Goal: Communication & Community: Answer question/provide support

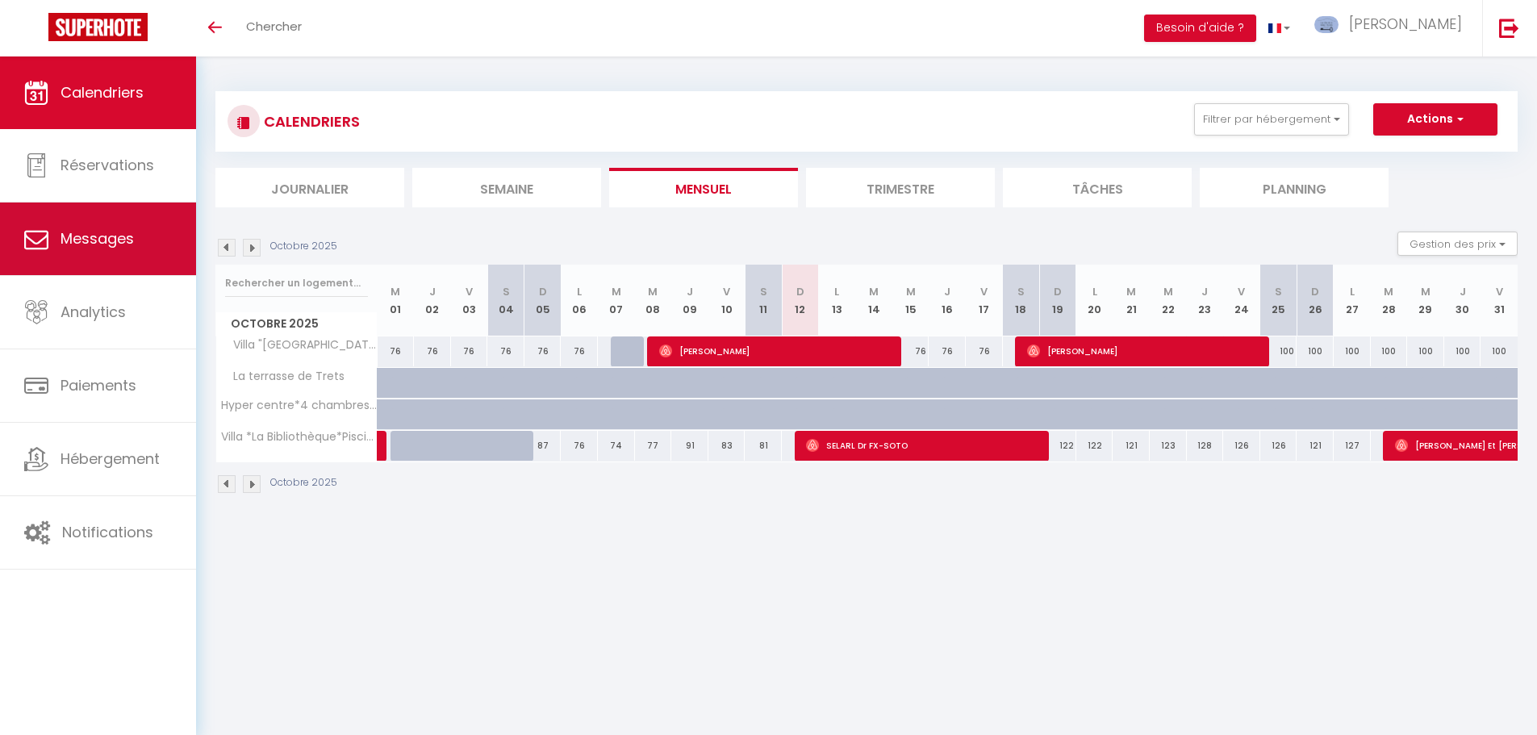
click at [144, 254] on link "Messages" at bounding box center [98, 239] width 196 height 73
select select "message"
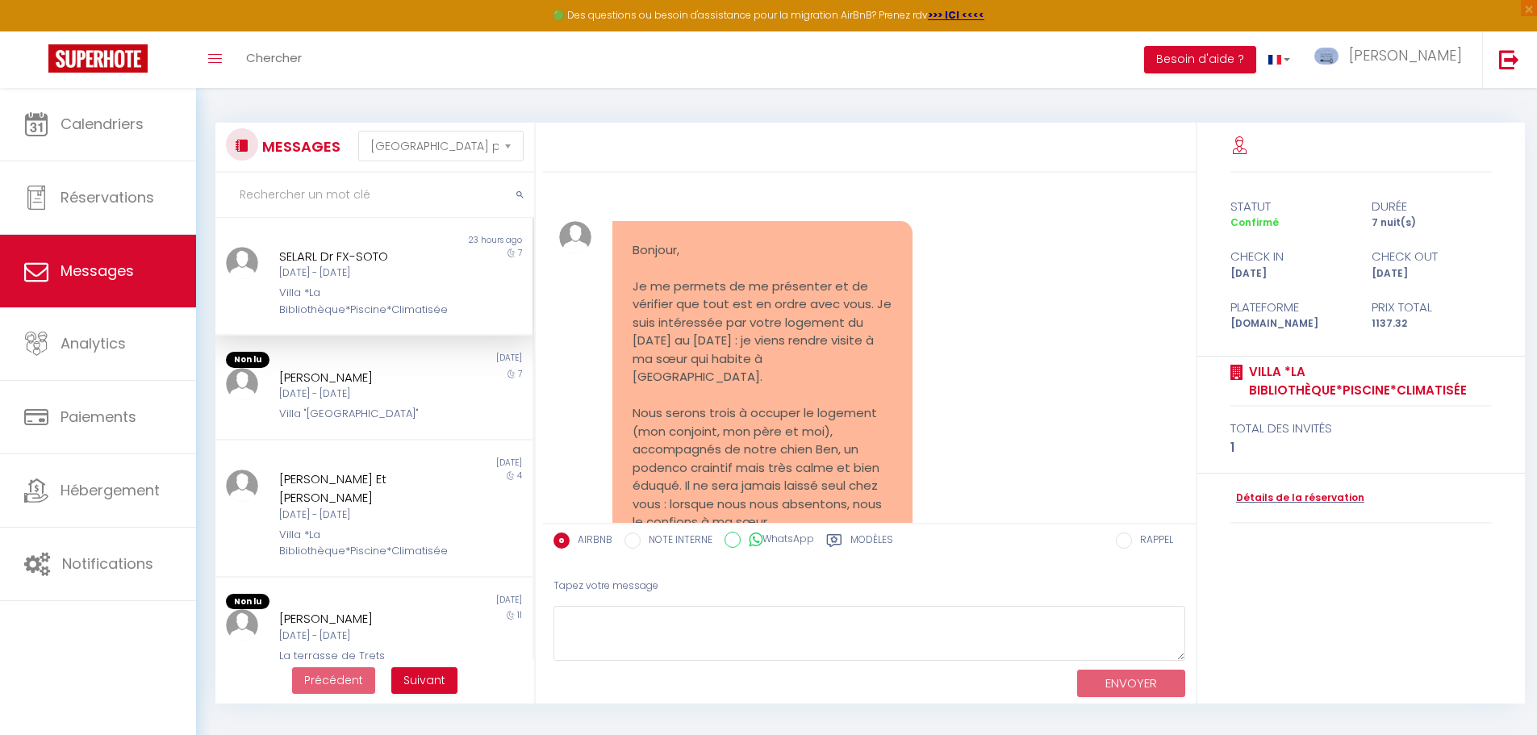
scroll to position [3963, 0]
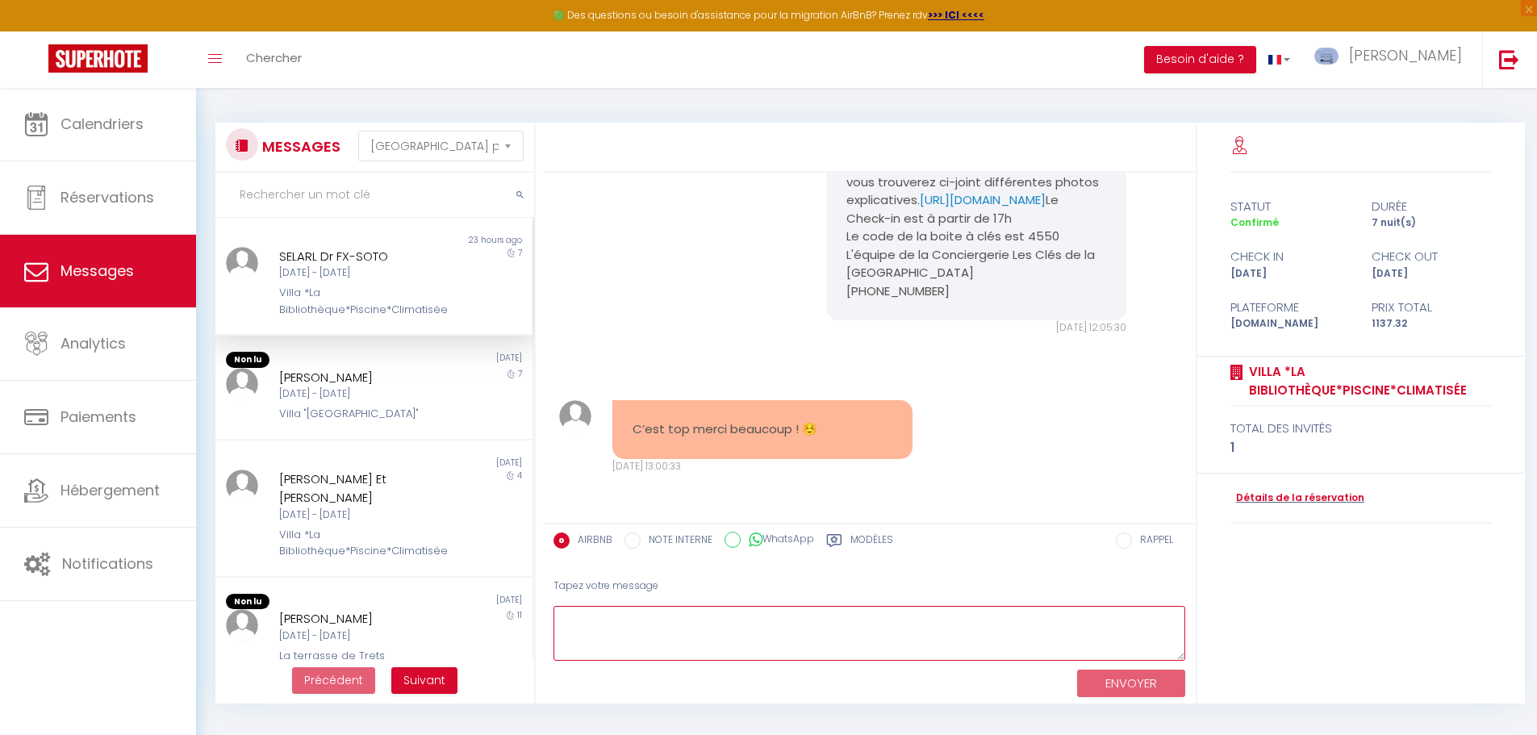
click at [611, 619] on textarea at bounding box center [870, 634] width 632 height 56
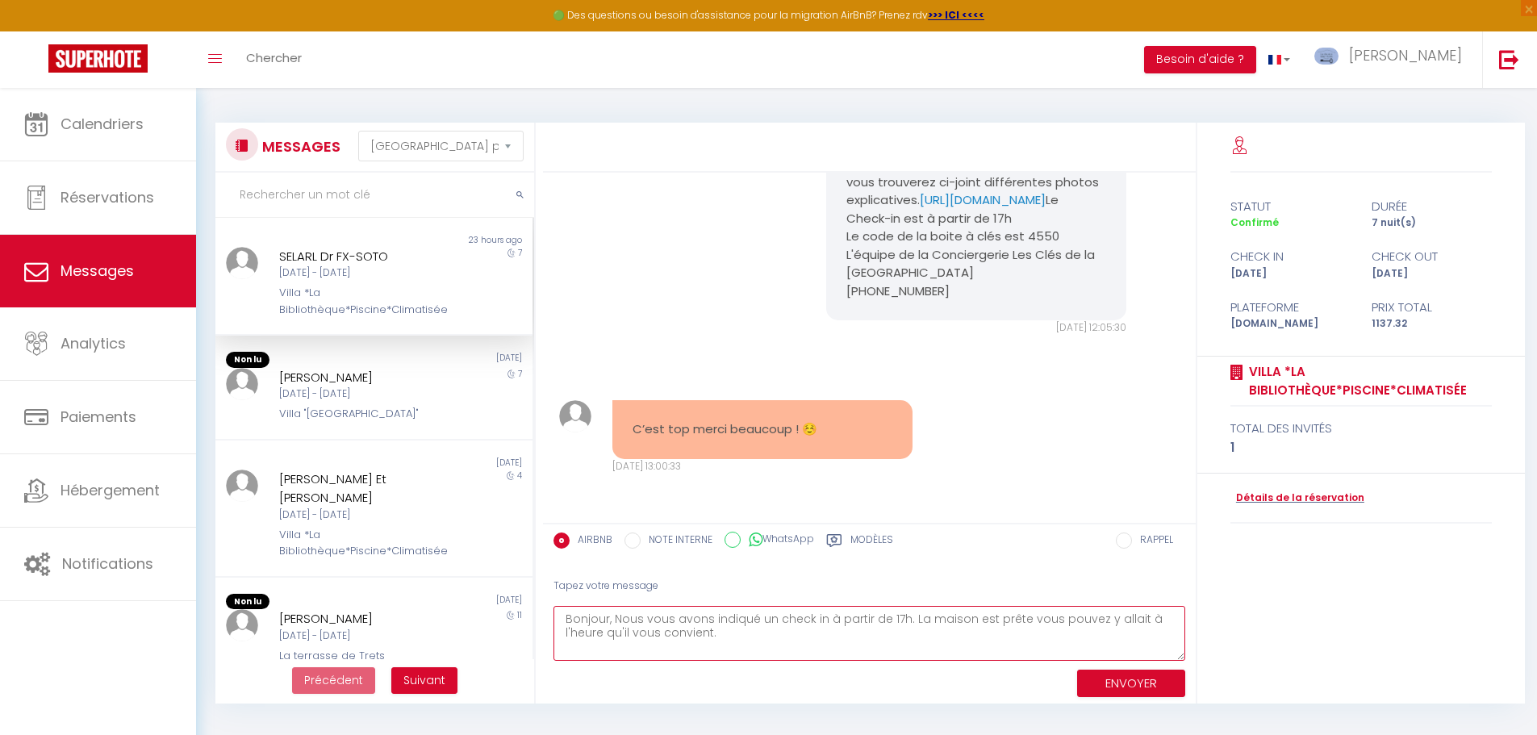
click at [1126, 619] on textarea "Bonjour, Nous vous avons indiqué un check in à partir de 17h. La maison est prê…" at bounding box center [870, 634] width 632 height 56
drag, startPoint x: 566, startPoint y: 617, endPoint x: 733, endPoint y: 642, distance: 168.9
click at [733, 642] on textarea "Bonjour, Nous vous avons indiqué un check in à partir de 17h. La maison est prê…" at bounding box center [870, 634] width 632 height 56
type textarea "Bonjour, Nous vous avons indiqué un check in à partir de 17h. La maison est prê…"
drag, startPoint x: 712, startPoint y: 630, endPoint x: 562, endPoint y: 625, distance: 149.4
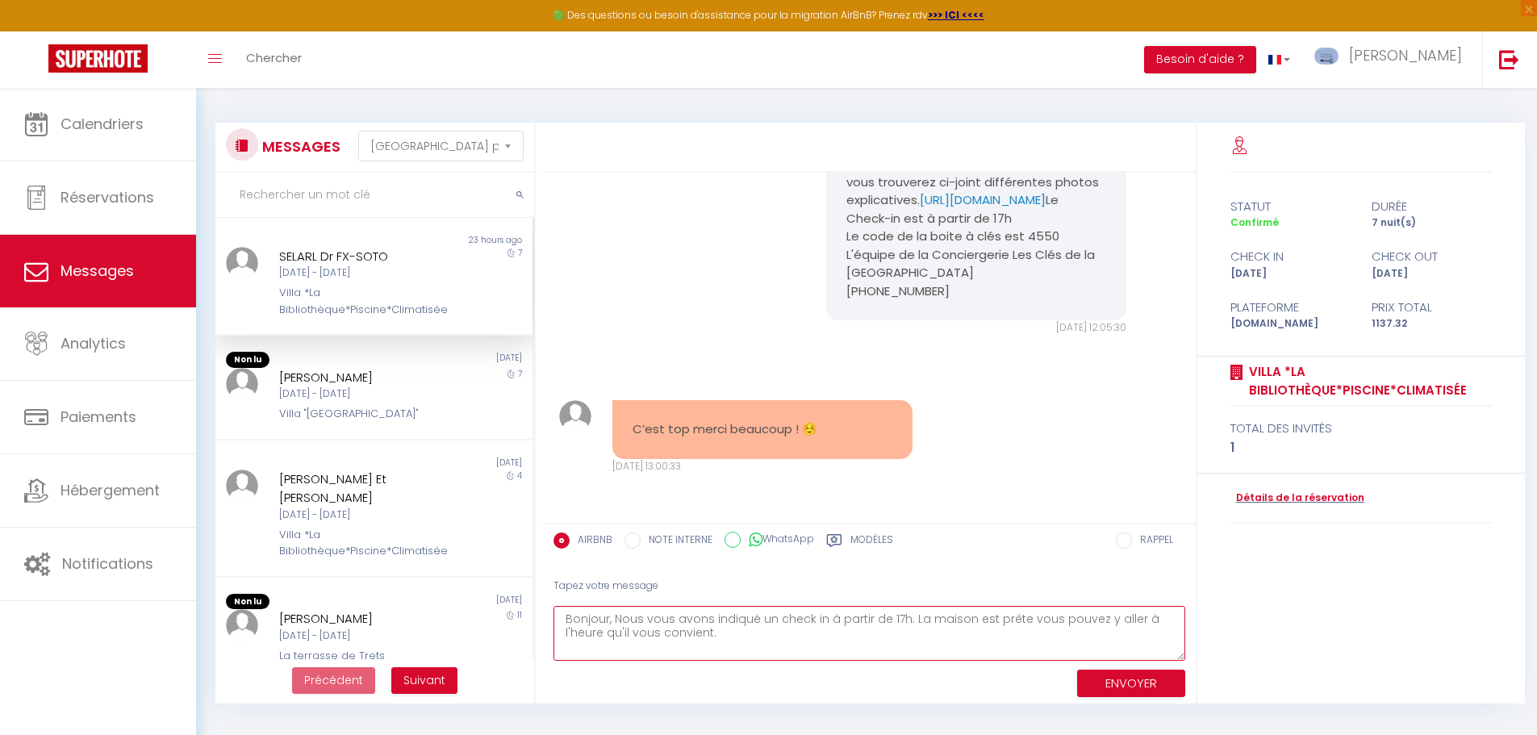
click at [562, 625] on textarea "Bonjour, Nous vous avons indiqué un check in à partir de 17h. La maison est prê…" at bounding box center [870, 634] width 632 height 56
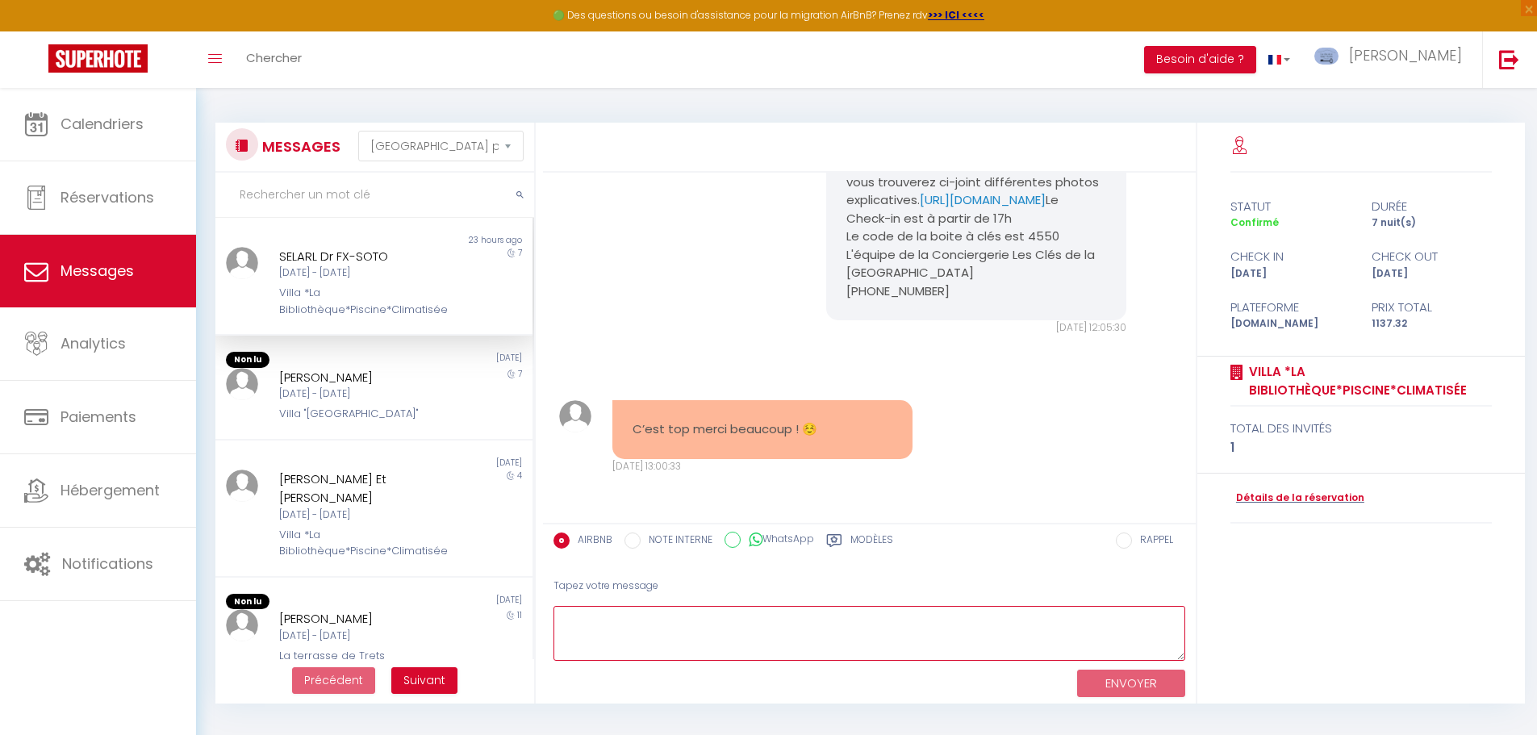
paste textarea "Bonjour, Nous vous avions indiqué un check-in à partir de 17h, mais la maison e…"
click at [848, 650] on textarea "Bonjour, Nous vous avions indiqué un check-in à partir de 17h, mais la maison e…" at bounding box center [870, 634] width 632 height 56
type textarea "Bonjour, Nous vous avions indiqué un check-in à partir de 17h, mais la maison e…"
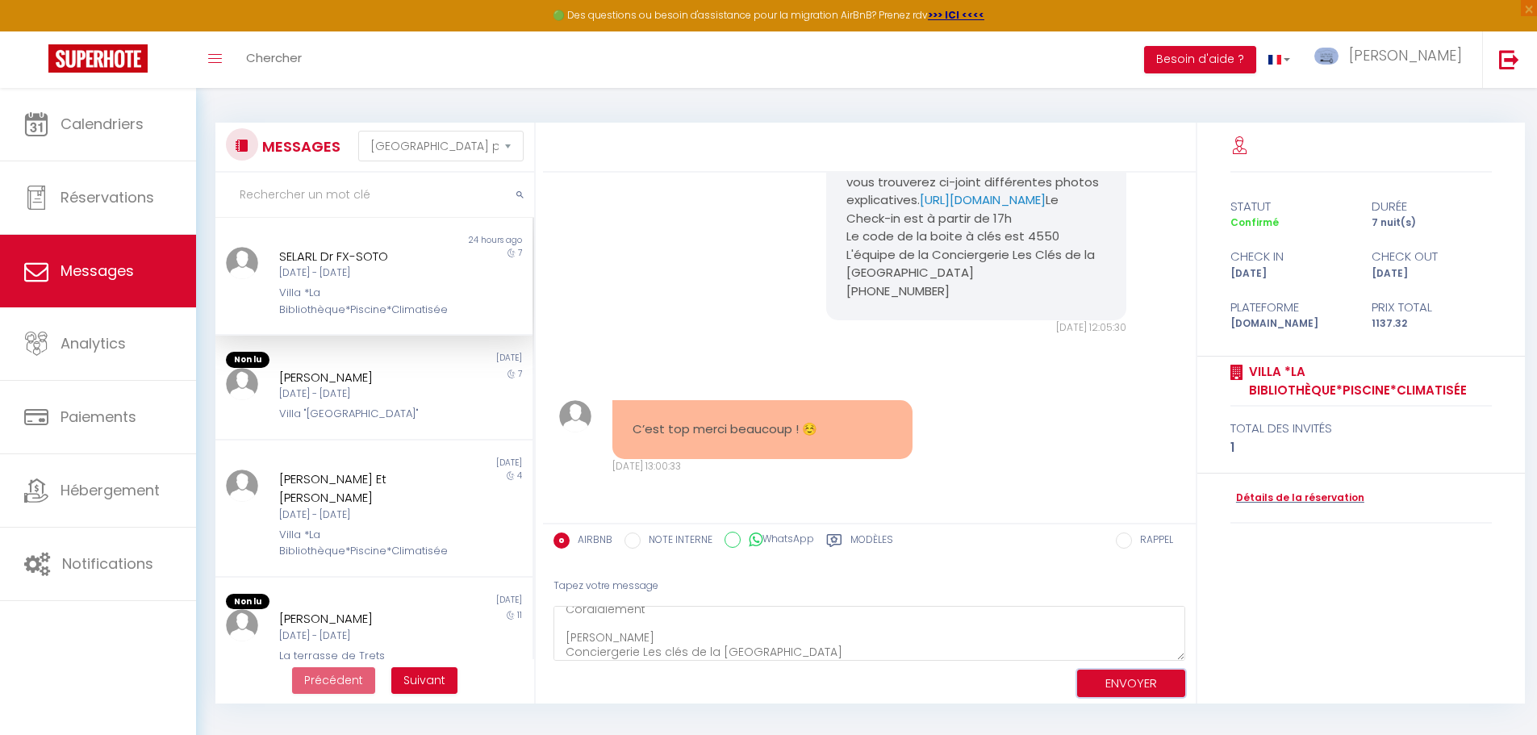
click at [1151, 688] on button "ENVOYER" at bounding box center [1131, 684] width 108 height 28
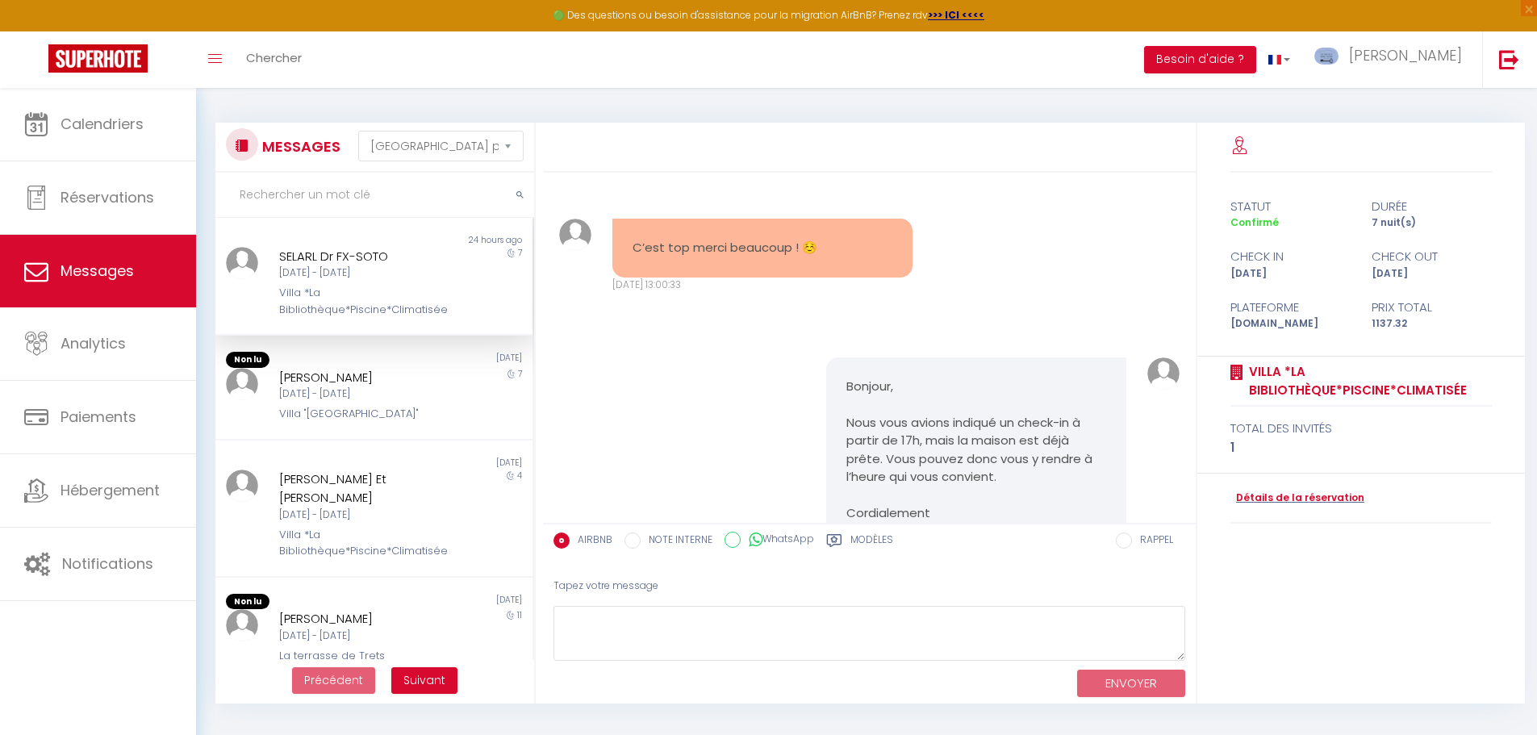
scroll to position [4301, 0]
